Goal: Task Accomplishment & Management: Use online tool/utility

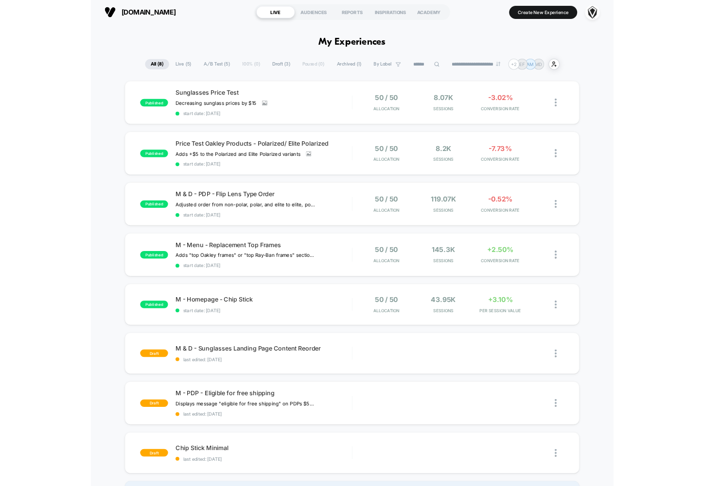
scroll to position [2, 0]
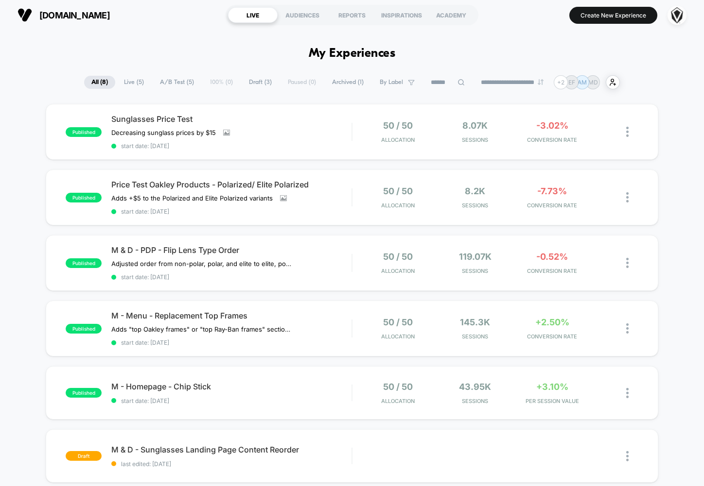
click at [27, 188] on div "published Sunglasses Price Test Decreasing sunglass prices by $15﻿ Click to vie…" at bounding box center [352, 382] width 704 height 556
click at [334, 324] on div "M - Menu - Replacement Top Frames Adds "top Oakley frames" or "top Ray-Ban fram…" at bounding box center [231, 328] width 240 height 35
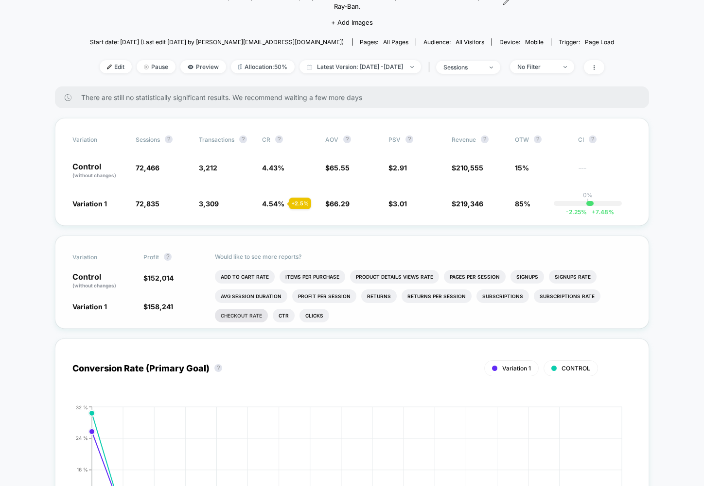
scroll to position [89, 0]
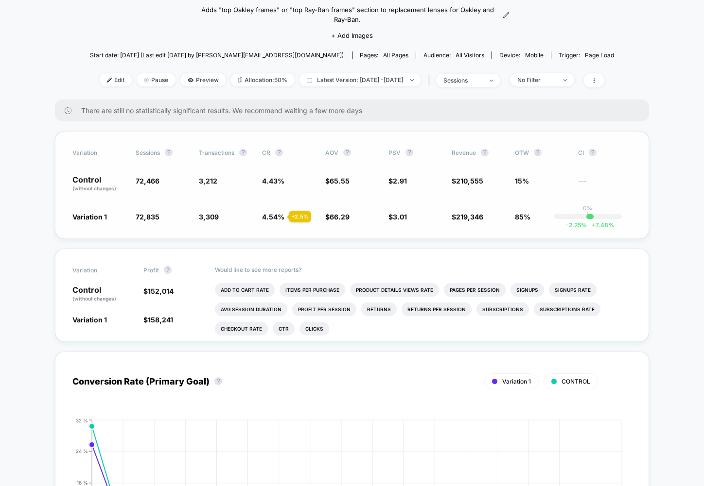
click at [519, 215] on span "85%" at bounding box center [523, 217] width 16 height 8
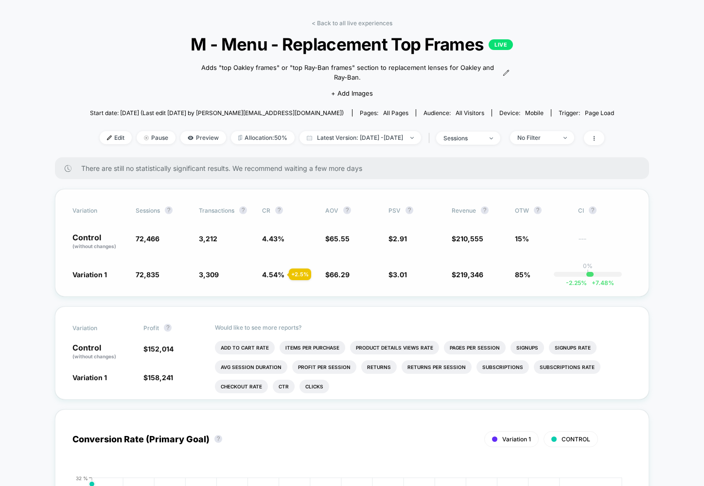
scroll to position [20, 0]
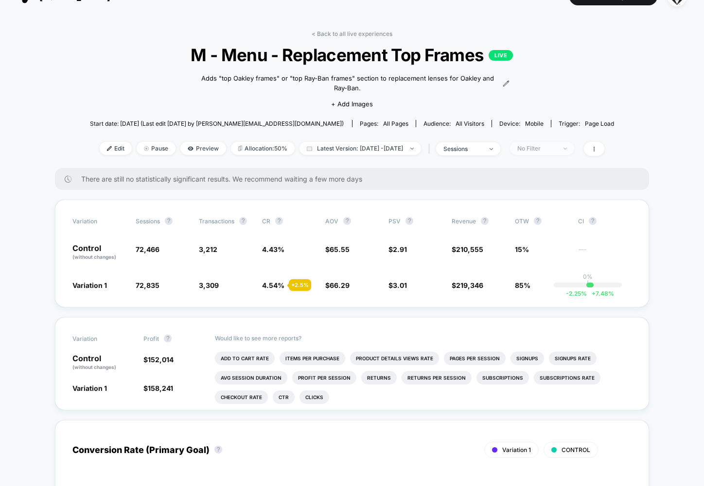
click at [556, 148] on div "No Filter" at bounding box center [536, 148] width 39 height 7
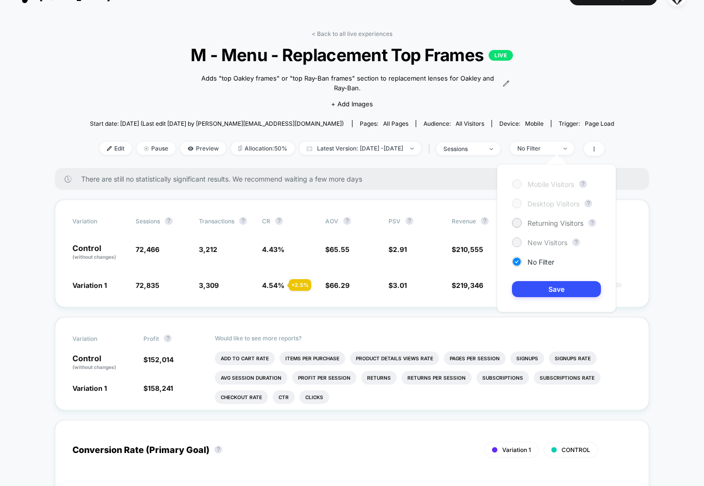
click at [530, 240] on span "New Visitors" at bounding box center [547, 243] width 40 height 8
click at [544, 283] on button "Save" at bounding box center [556, 289] width 89 height 16
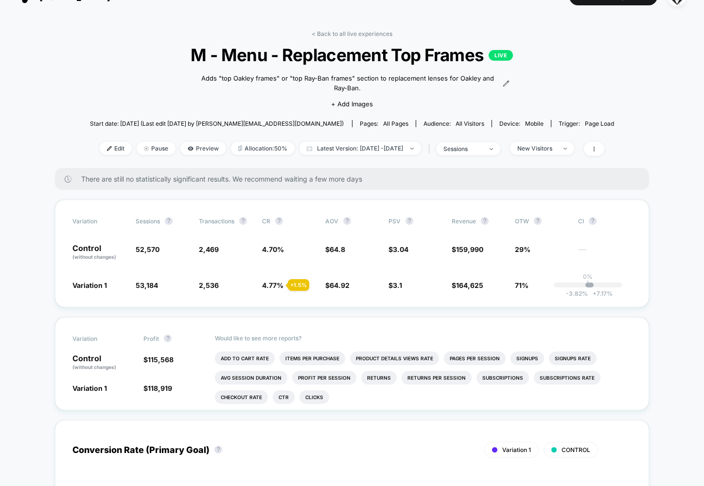
click at [550, 141] on div "< Back to all live experiences M - Menu - Replacement Top Frames LIVE Adds "top…" at bounding box center [352, 99] width 524 height 138
click at [549, 149] on div "New Visitors" at bounding box center [536, 148] width 39 height 7
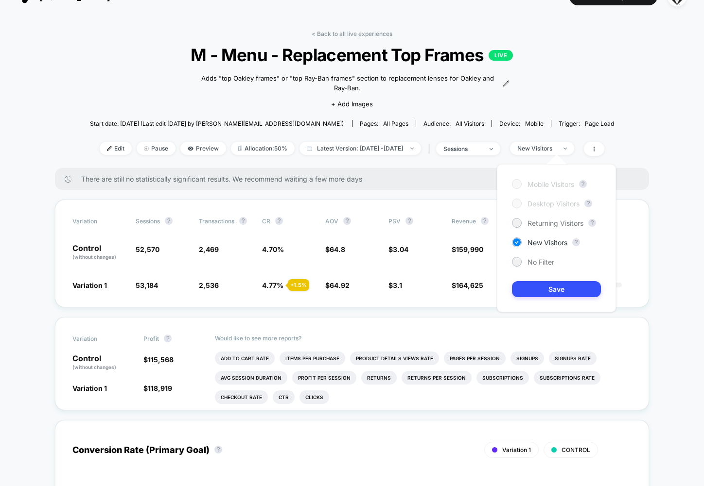
click at [526, 218] on div "Mobile Visitors ? Desktop Visitors ? Returning Visitors ? New Visitors ? No Fil…" at bounding box center [556, 238] width 119 height 148
click at [531, 224] on span "Returning Visitors" at bounding box center [555, 223] width 56 height 8
click at [541, 295] on button "Save" at bounding box center [556, 289] width 89 height 16
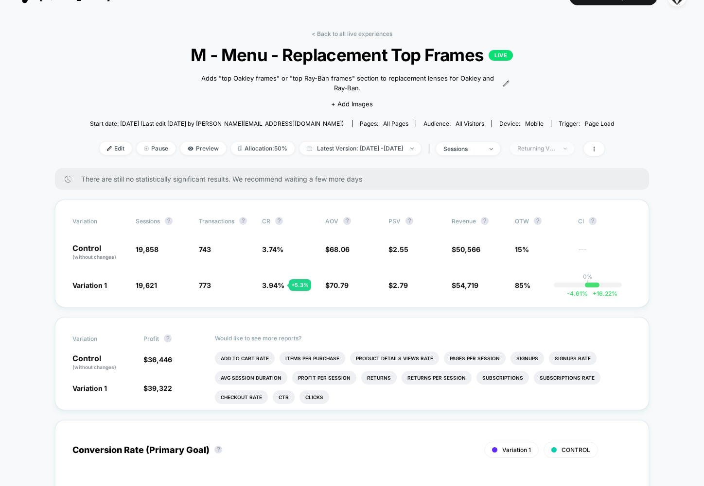
click at [556, 147] on div "Returning Visitors" at bounding box center [536, 148] width 39 height 7
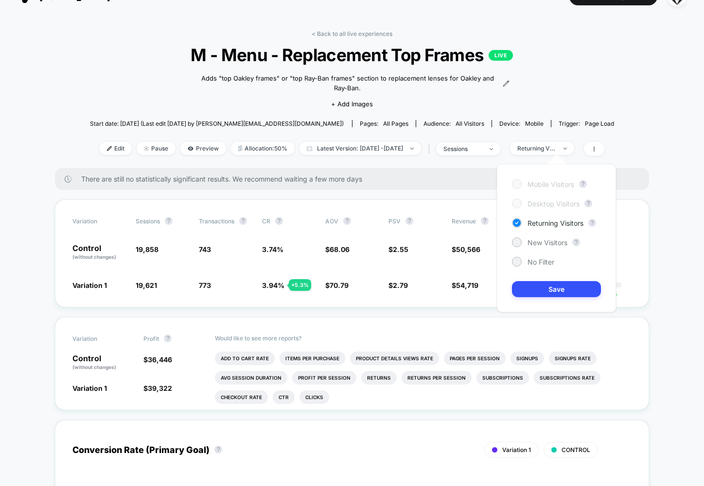
click at [519, 254] on div "Mobile Visitors ? Desktop Visitors ? Returning Visitors ? New Visitors ? No Fil…" at bounding box center [556, 238] width 119 height 148
drag, startPoint x: 518, startPoint y: 260, endPoint x: 533, endPoint y: 282, distance: 26.3
click at [518, 260] on div at bounding box center [516, 261] width 7 height 7
click at [535, 285] on button "Save" at bounding box center [556, 289] width 89 height 16
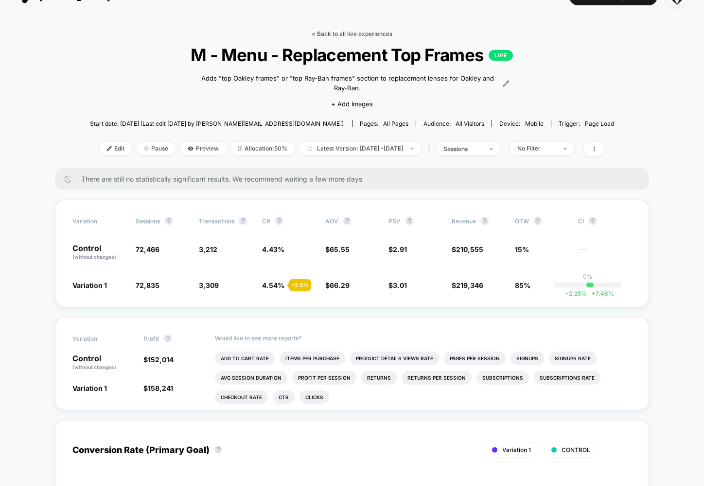
click at [337, 34] on link "< Back to all live experiences" at bounding box center [351, 33] width 81 height 7
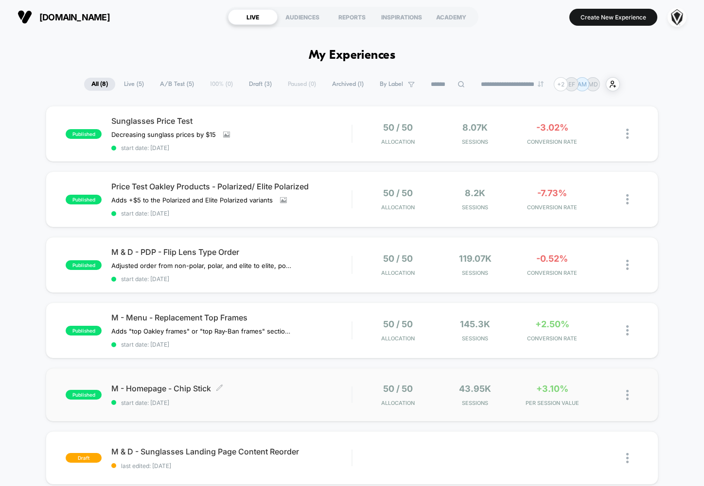
click at [286, 387] on span "M - Homepage - Chip Stick Click to edit experience details" at bounding box center [231, 389] width 240 height 10
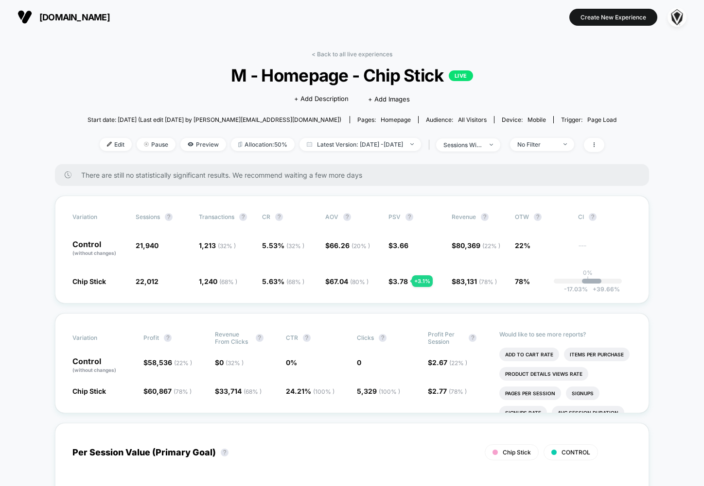
click at [66, 14] on span "[DOMAIN_NAME]" at bounding box center [74, 17] width 70 height 10
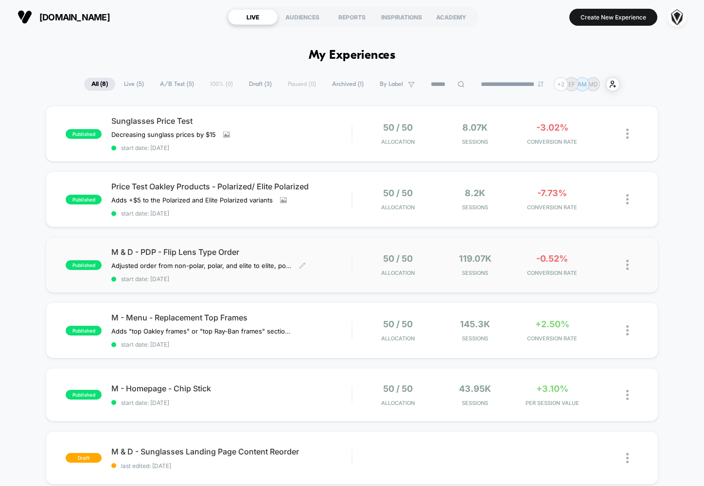
click at [341, 265] on div "M & D - PDP - Flip Lens Type Order Adjusted order from non-polar, polar, and el…" at bounding box center [231, 264] width 240 height 35
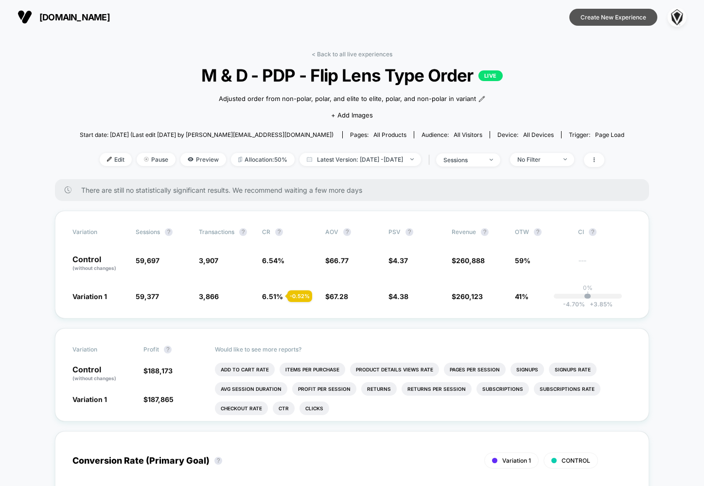
click at [621, 17] on button "Create New Experience" at bounding box center [613, 17] width 88 height 17
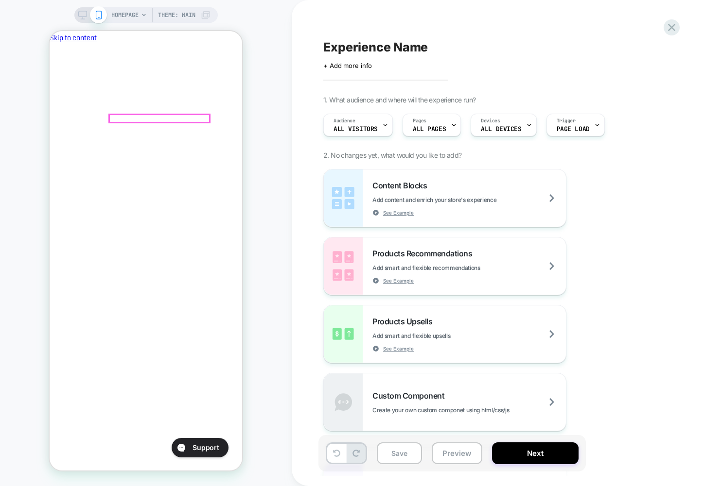
click at [168, 167] on span "Revant Replacement Lenses for" at bounding box center [147, 184] width 42 height 34
click at [53, 89] on icon "Close" at bounding box center [53, 89] width 0 height 0
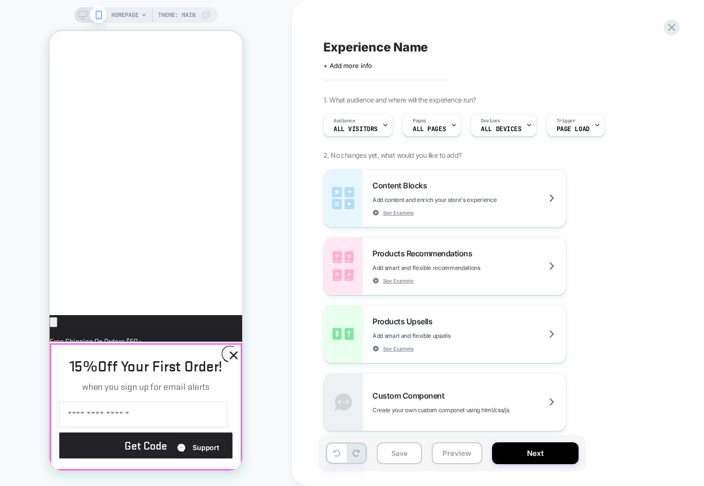
click at [92, 362] on div "Close dialog 15% Off Your First Order! when you sign up for email alerts Get Co…" at bounding box center [146, 406] width 192 height 129
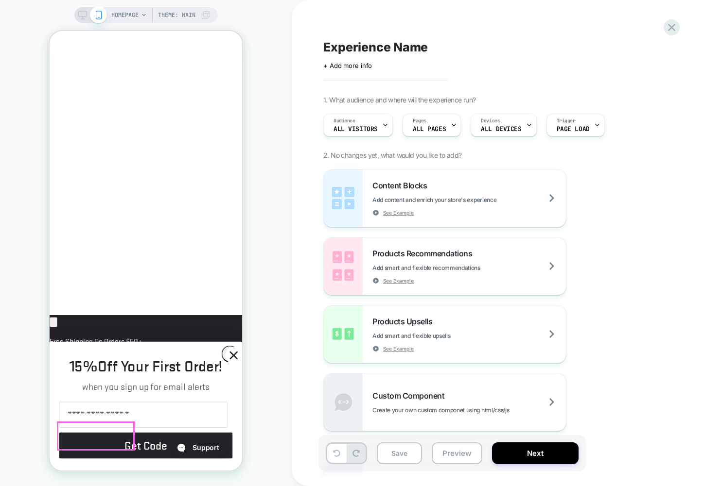
click at [230, 353] on icon "Close dialog" at bounding box center [233, 355] width 7 height 7
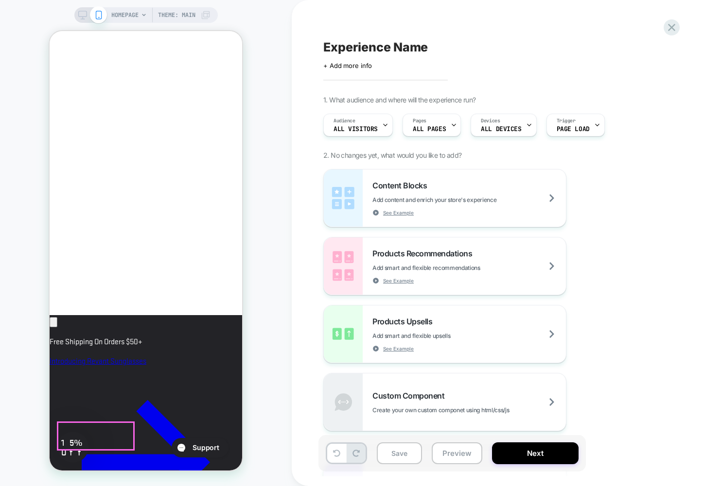
scroll to position [0, 0]
click at [666, 28] on icon at bounding box center [671, 27] width 13 height 13
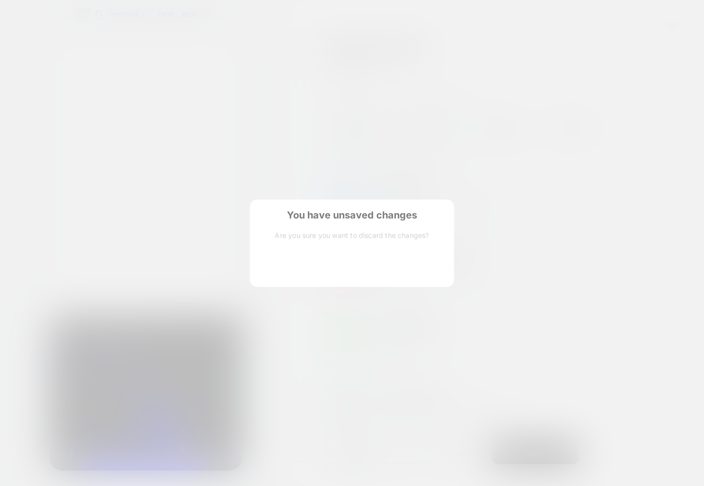
scroll to position [0, 167]
click at [292, 262] on button "Discard Changes" at bounding box center [302, 267] width 87 height 30
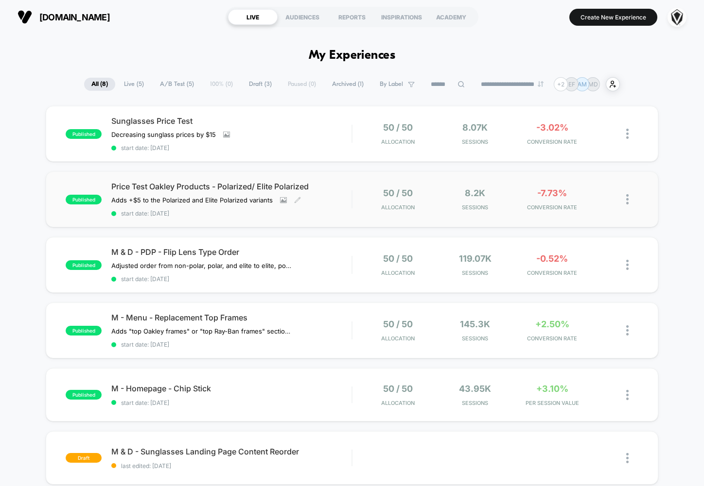
click at [336, 190] on span "Price Test Oakley Products - Polarized/ Elite Polarized" at bounding box center [231, 187] width 240 height 10
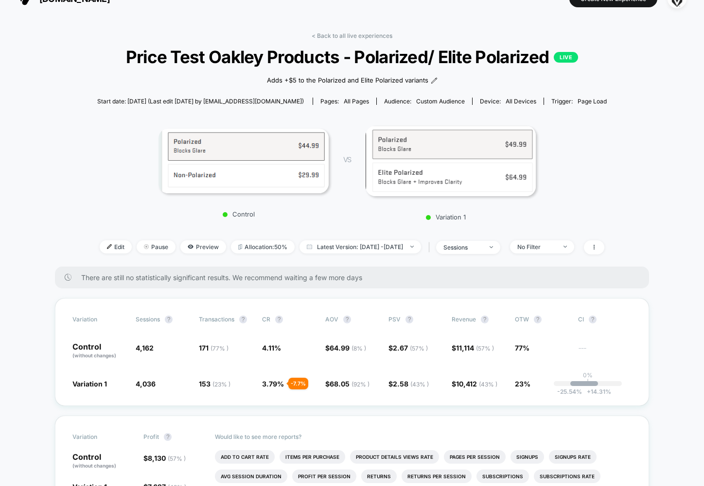
scroll to position [22, 0]
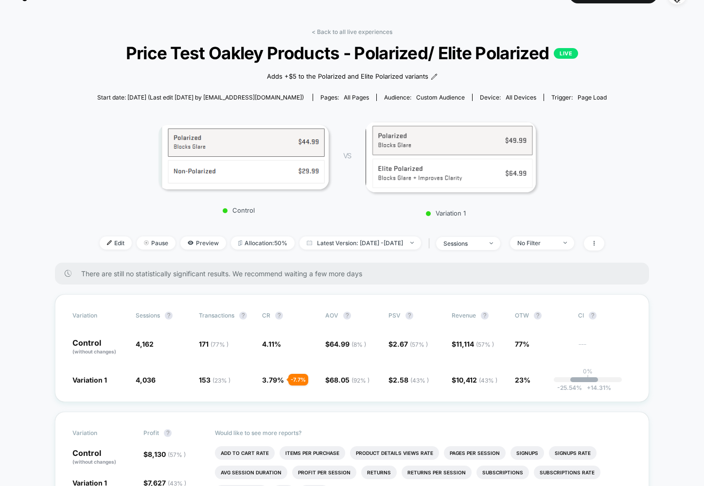
click at [344, 97] on span "all pages" at bounding box center [356, 97] width 25 height 7
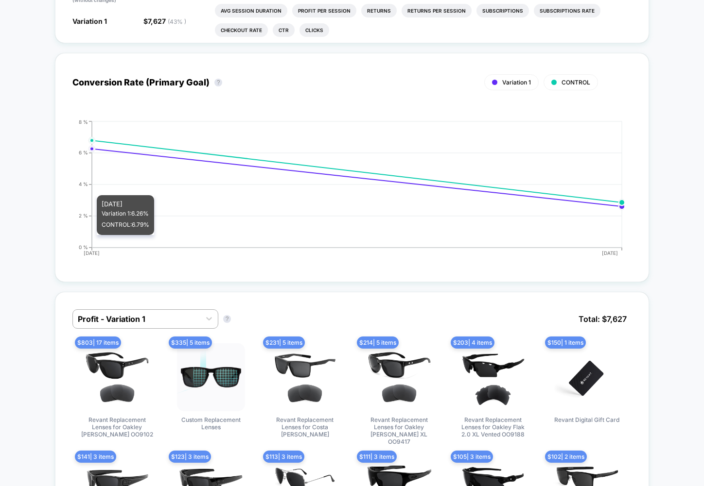
scroll to position [553, 0]
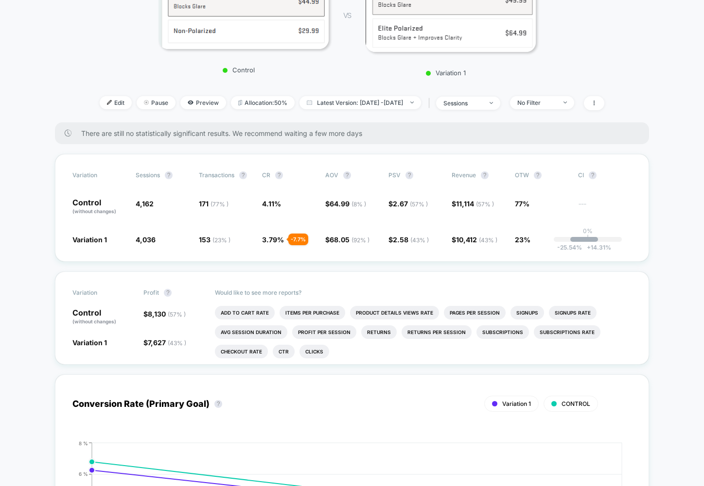
click at [606, 111] on div "< Back to all live experiences Price Test Oakley Products - Polarized/ Elite Po…" at bounding box center [351, 5] width 509 height 235
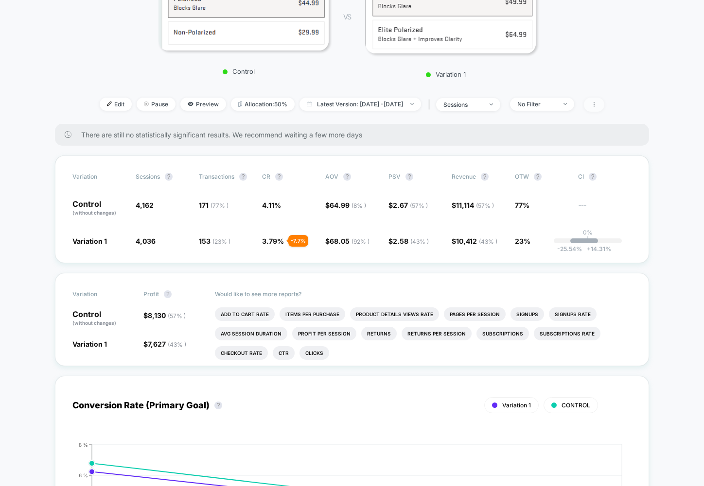
click at [597, 103] on icon at bounding box center [594, 105] width 6 height 6
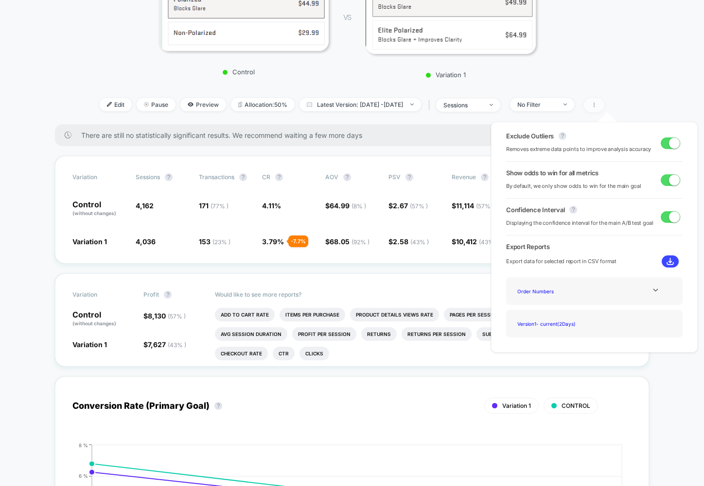
scroll to position [160, 0]
click at [583, 290] on div "Order Numbers" at bounding box center [552, 291] width 78 height 13
click at [655, 289] on icon at bounding box center [655, 290] width 7 height 7
click at [545, 320] on div "Best Selling Items" at bounding box center [552, 317] width 78 height 13
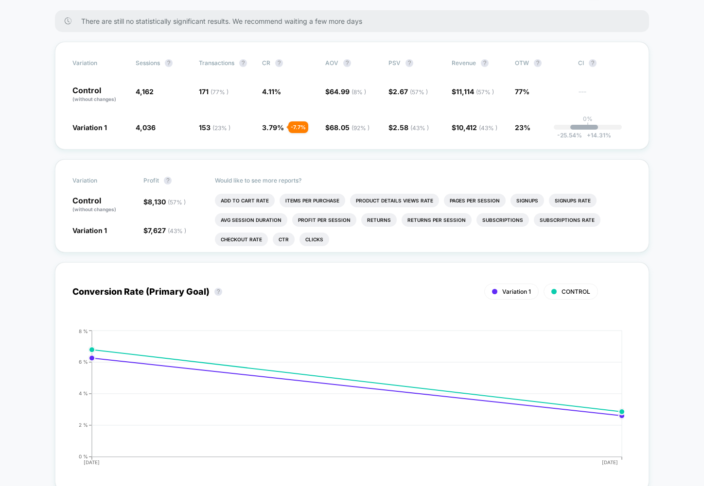
scroll to position [0, 0]
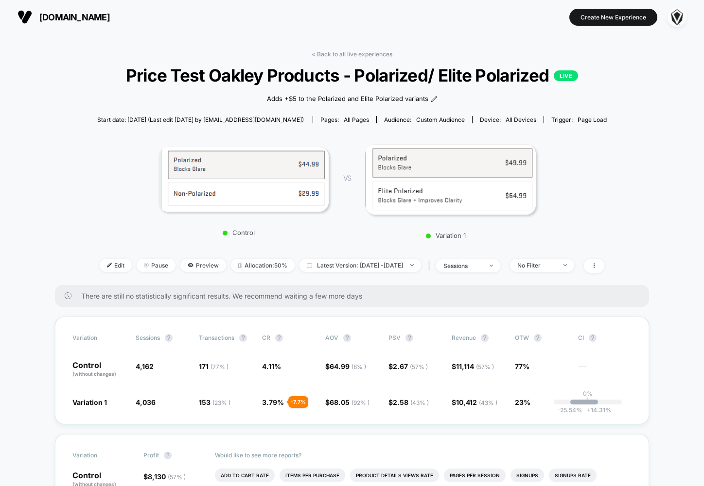
click at [75, 18] on span "[DOMAIN_NAME]" at bounding box center [74, 17] width 70 height 10
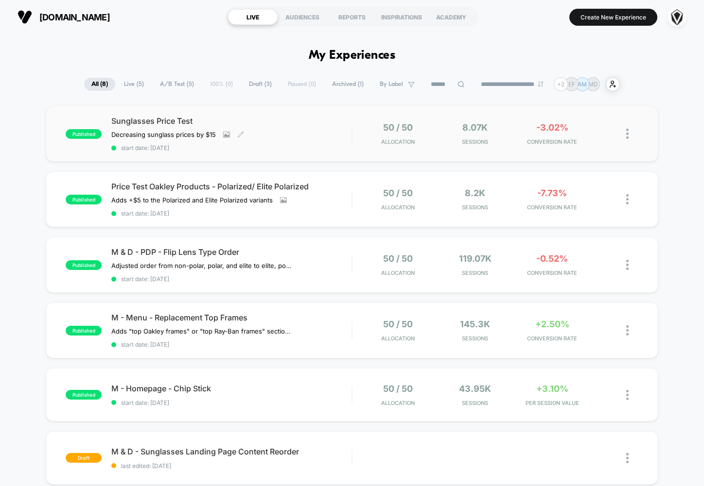
click at [295, 120] on span "Sunglasses Price Test" at bounding box center [231, 121] width 240 height 10
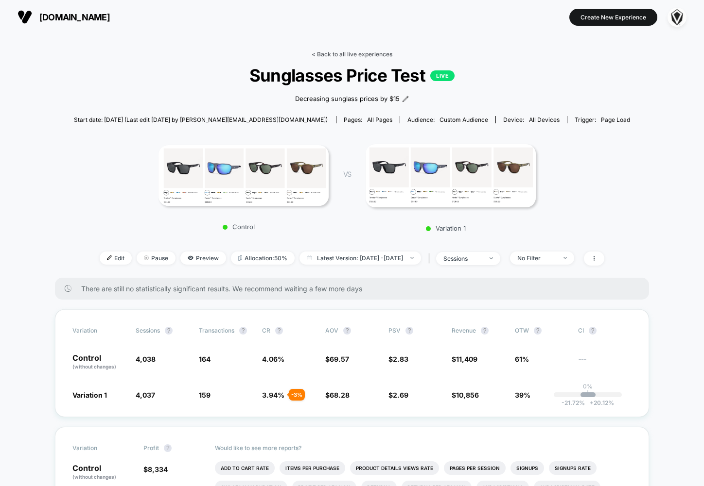
click at [365, 54] on link "< Back to all live experiences" at bounding box center [351, 54] width 81 height 7
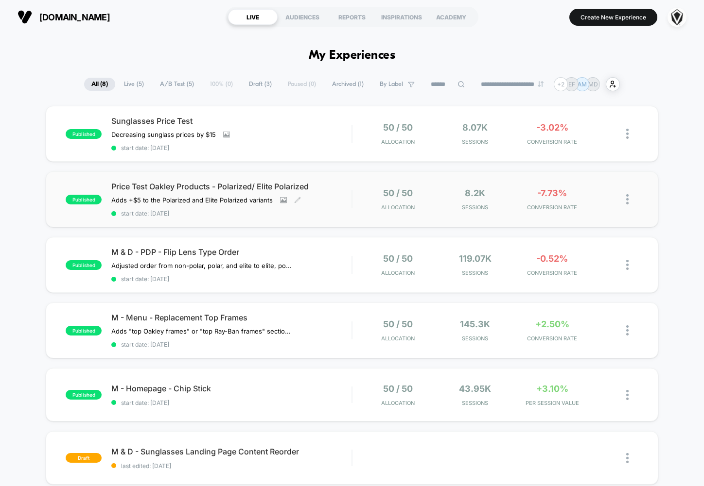
click at [324, 198] on div "Price Test Oakley Products - Polarized/ Elite Polarized Adds +$5 to the Polariz…" at bounding box center [231, 199] width 240 height 35
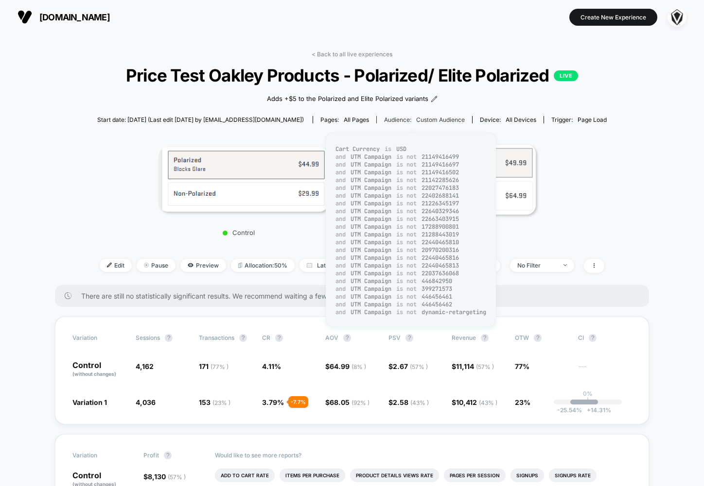
click at [416, 121] on span "Custom Audience" at bounding box center [440, 119] width 49 height 7
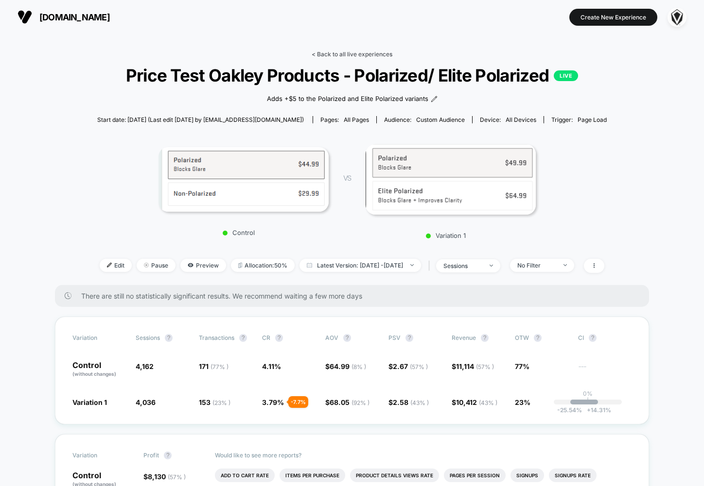
click at [330, 53] on link "< Back to all live experiences" at bounding box center [351, 54] width 81 height 7
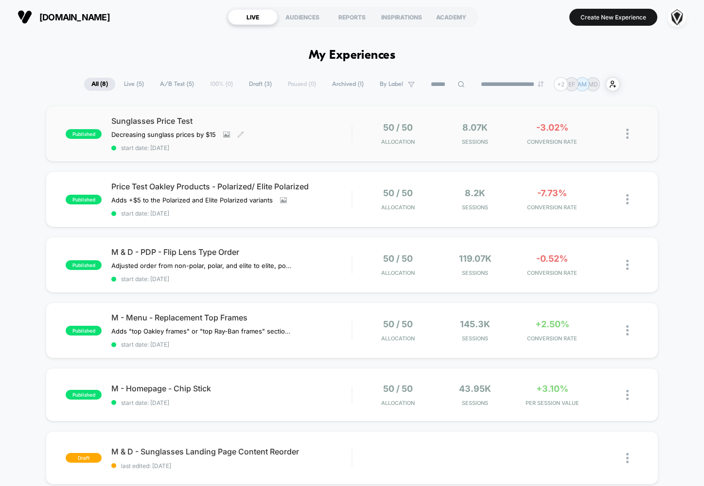
click at [267, 124] on span "Sunglasses Price Test" at bounding box center [231, 121] width 240 height 10
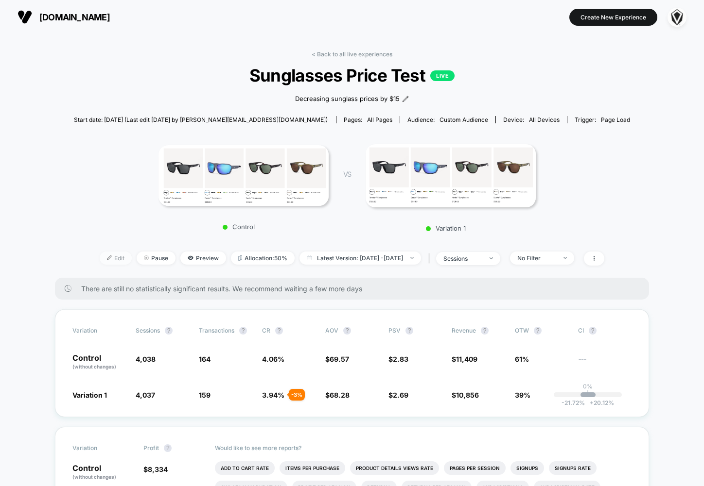
click at [102, 260] on span "Edit" at bounding box center [116, 258] width 32 height 13
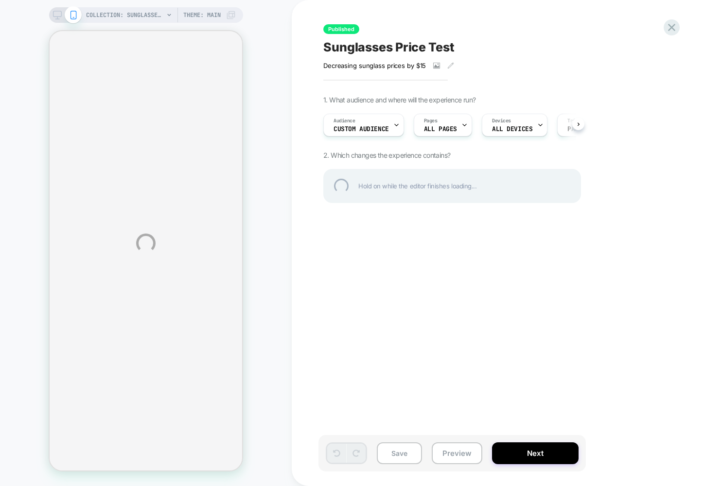
click at [357, 126] on div "COLLECTION: Sunglasses (Category) COLLECTION: Sunglasses (Category) Theme: MAIN…" at bounding box center [352, 243] width 704 height 486
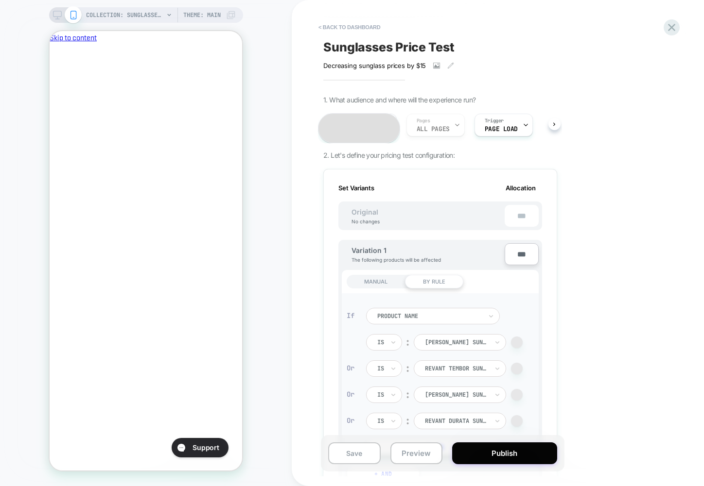
click at [372, 127] on div "**********" at bounding box center [359, 128] width 83 height 31
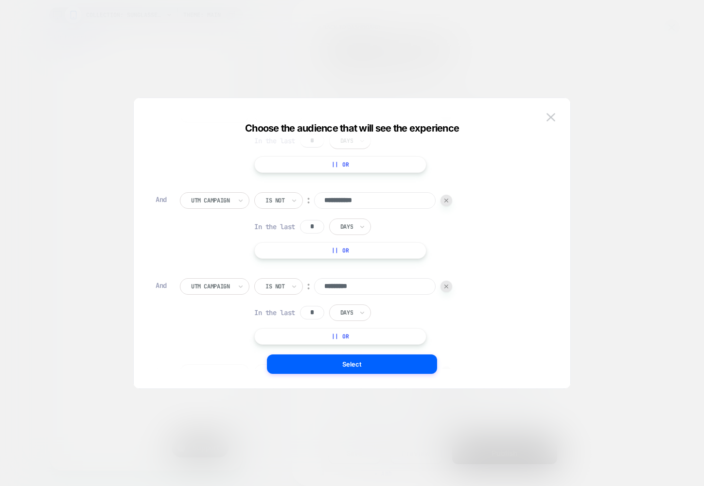
scroll to position [1685, 0]
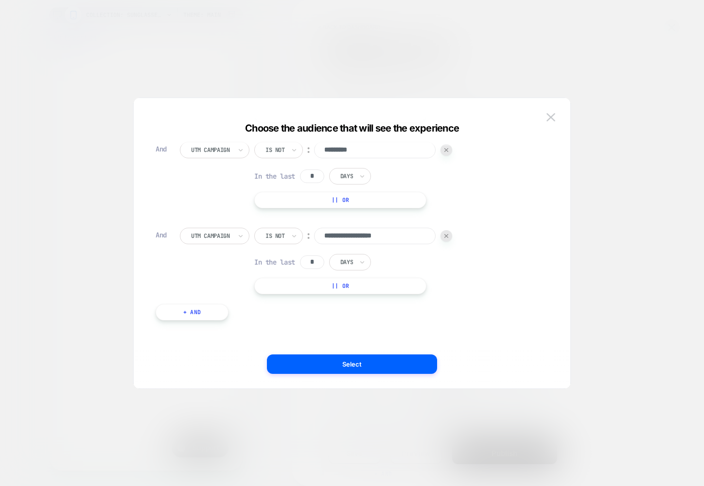
click at [181, 316] on button "+ And" at bounding box center [191, 312] width 73 height 17
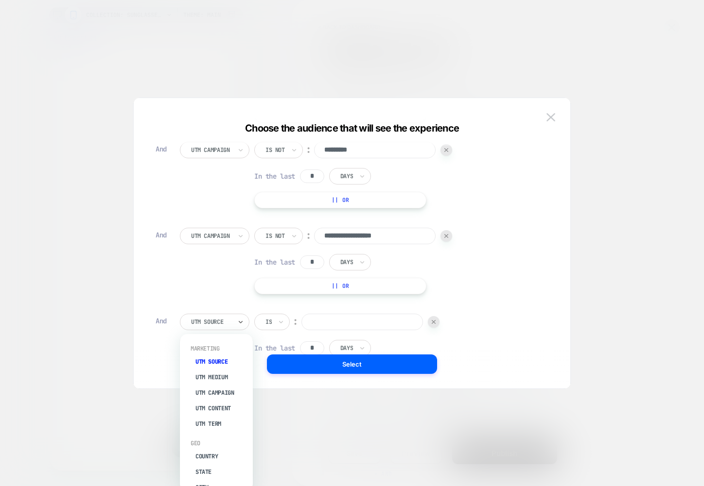
click at [213, 318] on div at bounding box center [211, 322] width 40 height 9
click at [550, 119] on img at bounding box center [550, 117] width 9 height 8
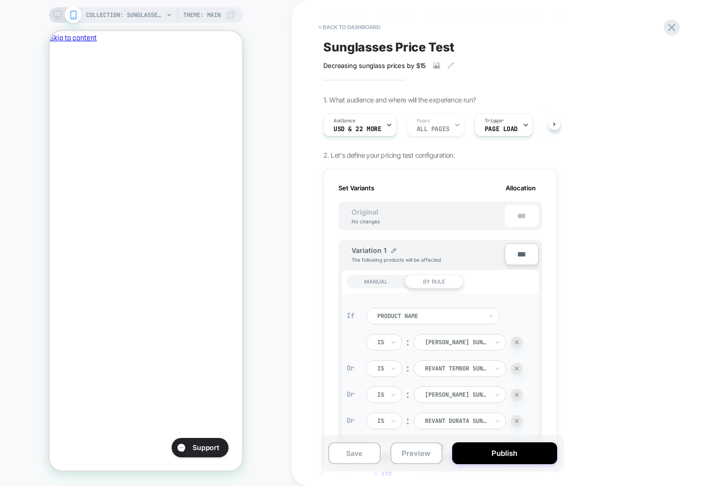
click at [443, 129] on div "Audience USD & 22 More Pages ALL PAGES Trigger Page Load" at bounding box center [435, 125] width 234 height 33
click at [452, 125] on div "Audience USD & 22 More Pages ALL PAGES Trigger Page Load" at bounding box center [435, 125] width 234 height 33
click at [456, 125] on div "Audience USD & 22 More Pages ALL PAGES Trigger Page Load" at bounding box center [435, 125] width 234 height 33
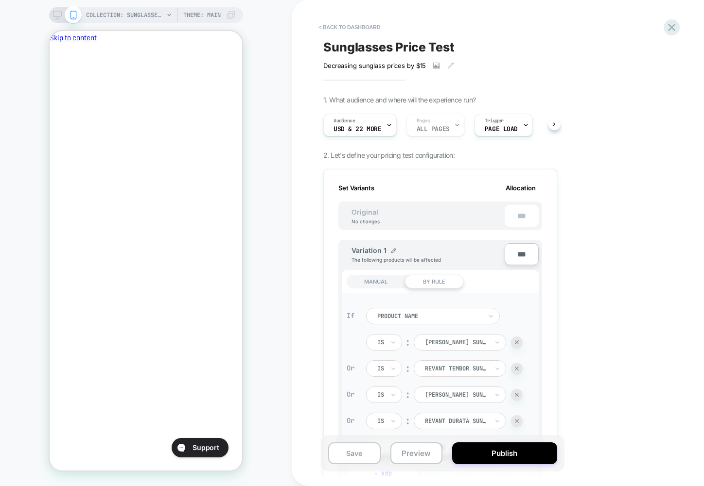
click at [456, 125] on div "Audience USD & 22 More Pages ALL PAGES Trigger Page Load" at bounding box center [435, 125] width 234 height 33
drag, startPoint x: 456, startPoint y: 125, endPoint x: 481, endPoint y: 126, distance: 24.3
click at [456, 125] on div "Audience USD & 22 More Pages ALL PAGES Trigger Page Load" at bounding box center [435, 125] width 234 height 33
click at [486, 126] on span "Page Load" at bounding box center [500, 129] width 33 height 7
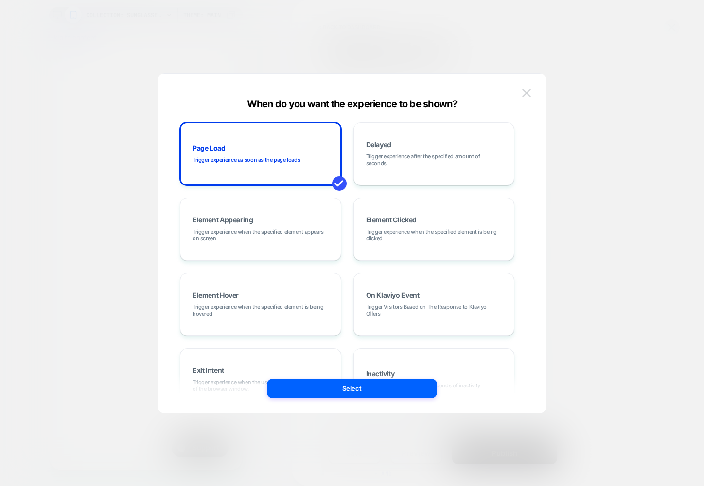
click at [525, 94] on img at bounding box center [526, 93] width 9 height 8
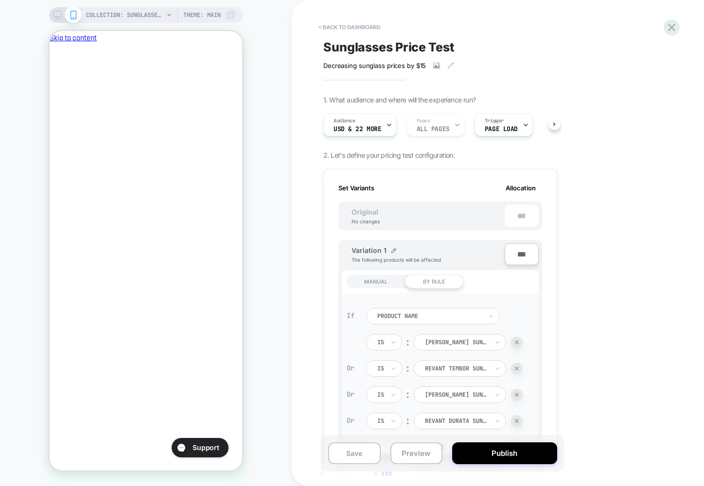
click at [438, 129] on div "Audience USD & 22 More Pages ALL PAGES Trigger Page Load" at bounding box center [435, 125] width 234 height 33
click at [439, 125] on div "Audience USD & 22 More Pages ALL PAGES Trigger Page Load" at bounding box center [435, 125] width 234 height 33
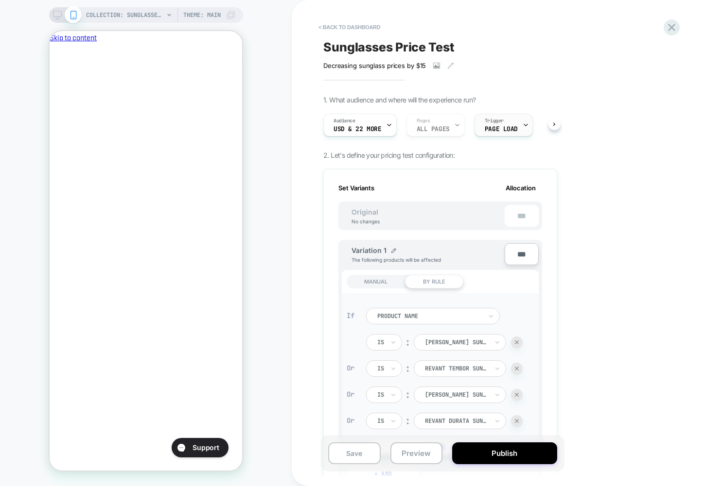
click at [514, 129] on span "Page Load" at bounding box center [500, 129] width 33 height 7
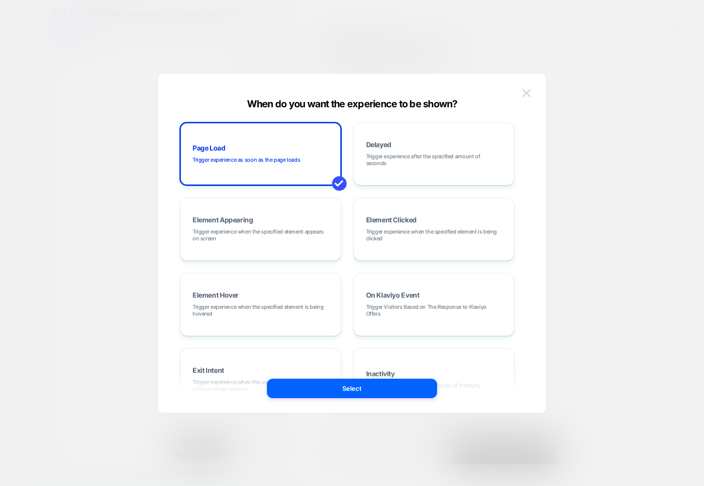
click at [528, 96] on img at bounding box center [526, 93] width 9 height 8
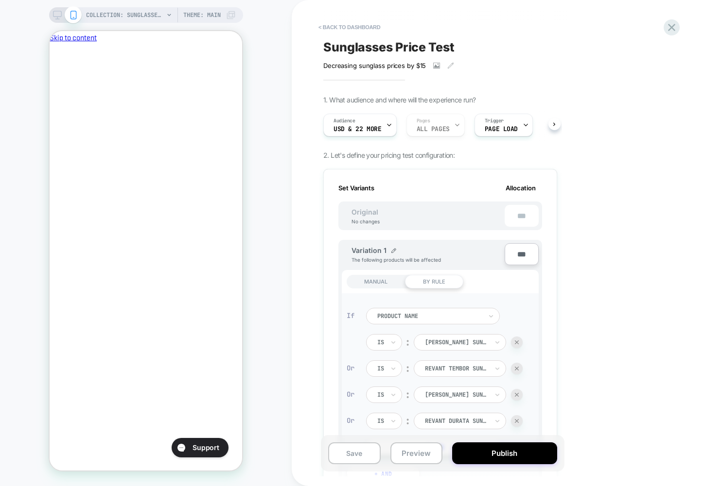
click at [674, 28] on div "< back to dashboard Sunglasses Price Test Decreasing sunglass prices by $15﻿ Cl…" at bounding box center [506, 243] width 428 height 486
click at [665, 31] on icon at bounding box center [671, 27] width 13 height 13
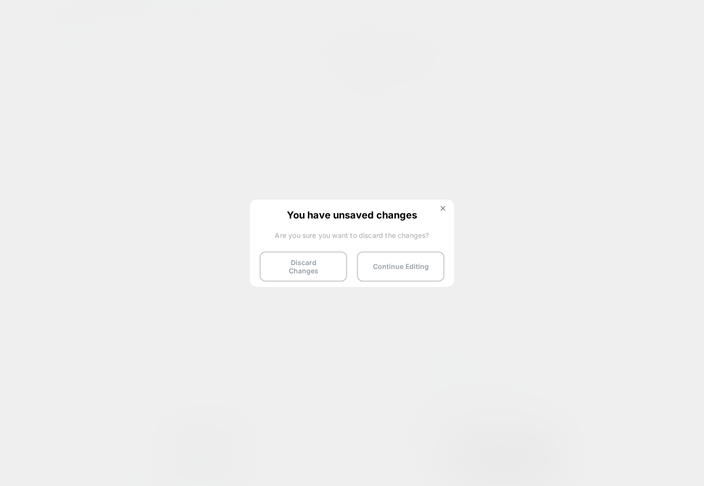
scroll to position [0, 167]
click at [290, 269] on button "Discard Changes" at bounding box center [302, 267] width 87 height 30
